Goal: Check status: Check status

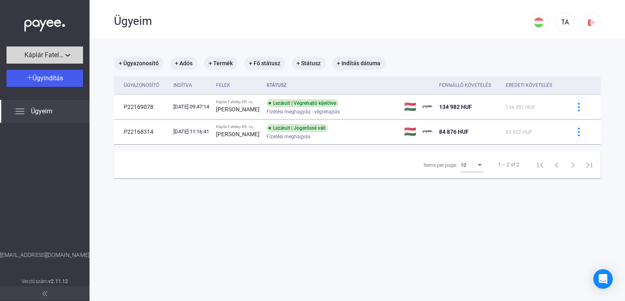
click at [64, 58] on span "Káplár Fatelep Kft." at bounding box center [44, 55] width 41 height 10
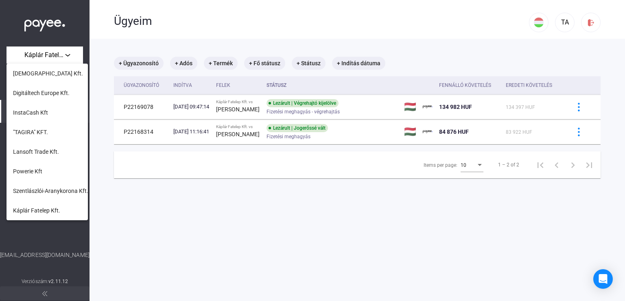
scroll to position [81, 0]
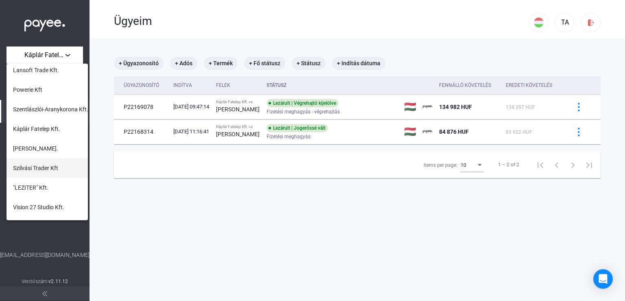
click at [40, 167] on span "Szilvási Trader Kft" at bounding box center [35, 168] width 45 height 10
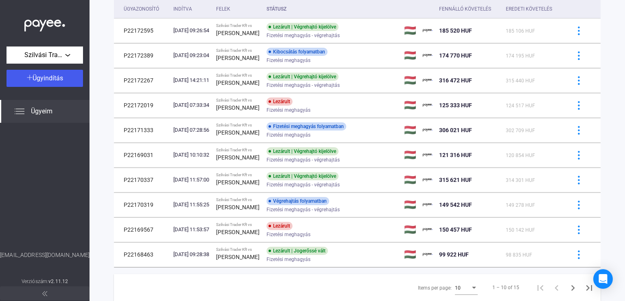
scroll to position [81, 0]
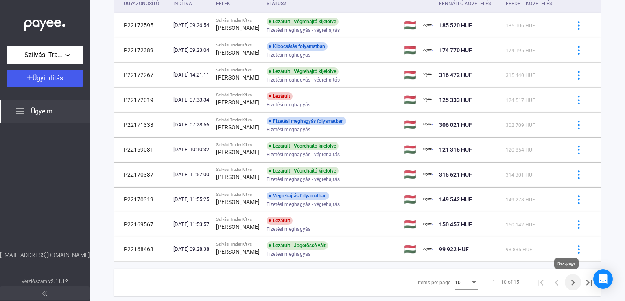
click at [568, 280] on icon "Next page" at bounding box center [573, 282] width 11 height 11
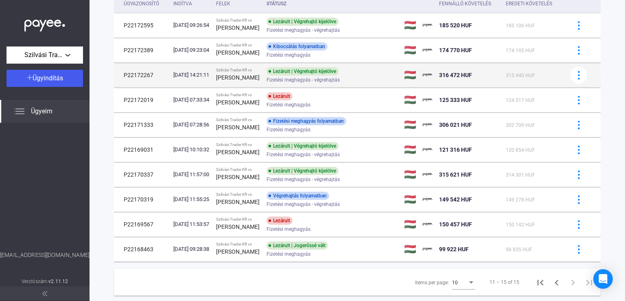
scroll to position [39, 0]
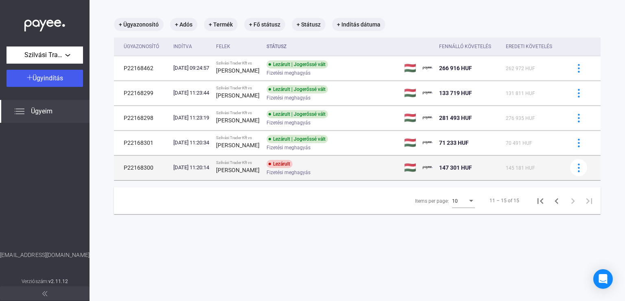
click at [248, 171] on strong "[PERSON_NAME]" at bounding box center [238, 170] width 44 height 7
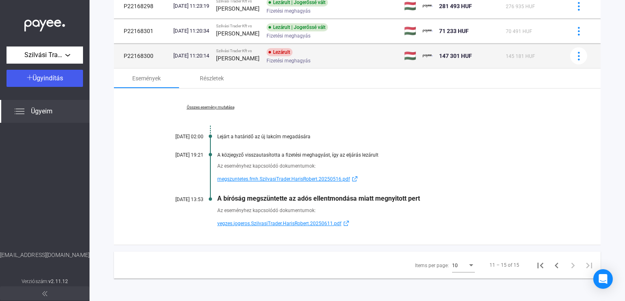
scroll to position [154, 0]
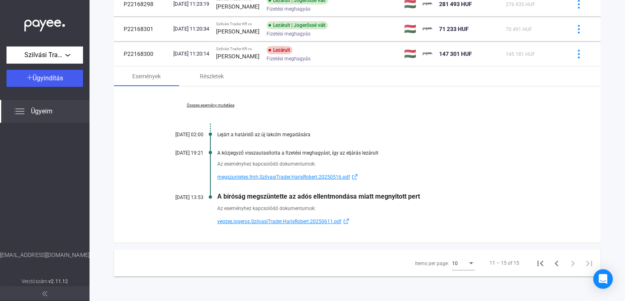
click at [213, 105] on link "Összes esemény mutatása" at bounding box center [211, 105] width 112 height 5
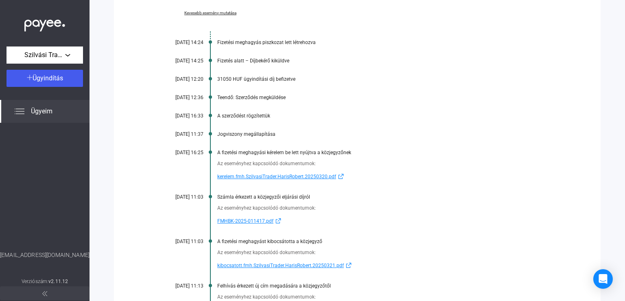
scroll to position [441, 0]
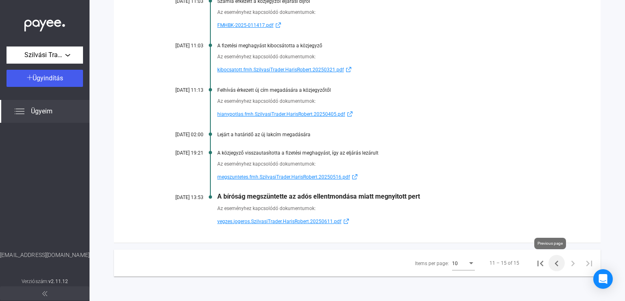
click at [551, 265] on icon "Previous page" at bounding box center [556, 262] width 11 height 11
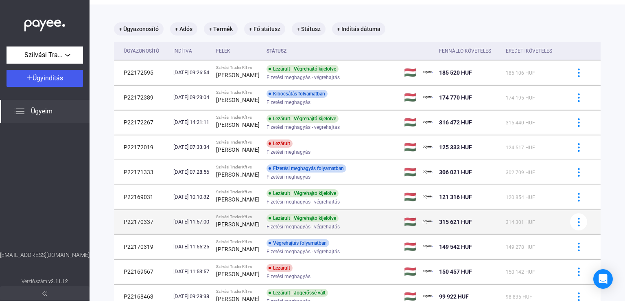
scroll to position [81, 0]
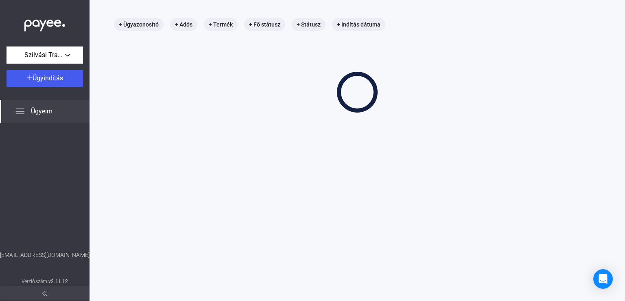
scroll to position [39, 0]
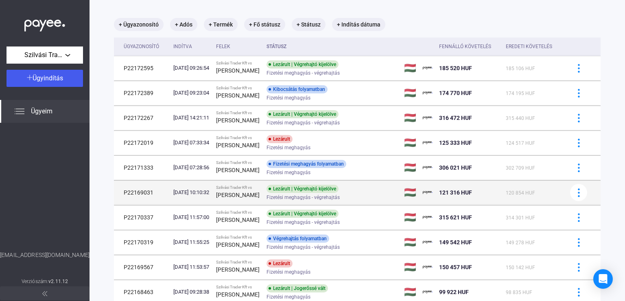
scroll to position [101, 0]
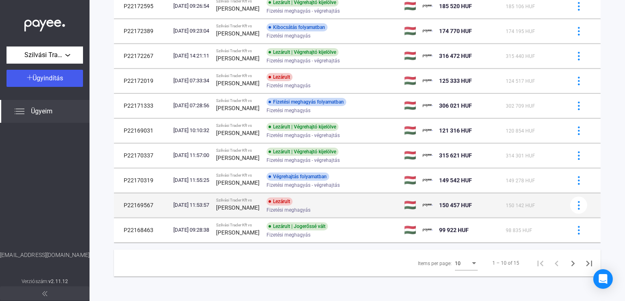
click at [347, 207] on div "Fizetési meghagyás" at bounding box center [332, 210] width 130 height 6
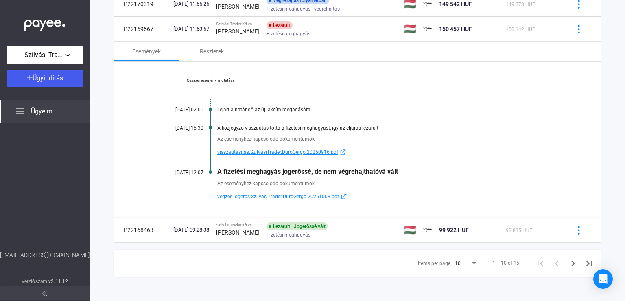
scroll to position [114, 0]
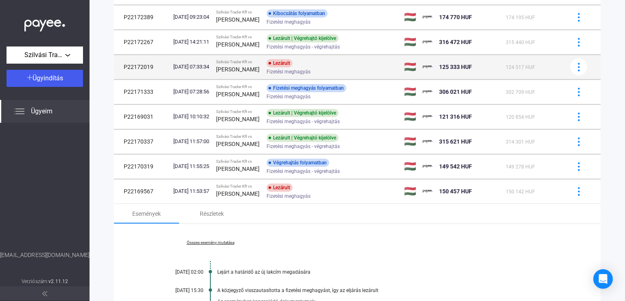
click at [259, 78] on td "Szilvási Trader [PERSON_NAME] vs [PERSON_NAME]" at bounding box center [238, 67] width 50 height 24
